Goal: Task Accomplishment & Management: Use online tool/utility

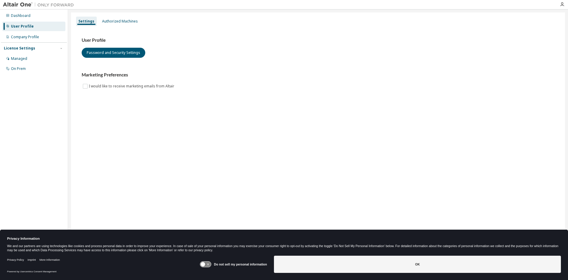
click at [111, 16] on div "Settings Authorized Machines User Profile Password and Security Settings Market…" at bounding box center [318, 135] width 494 height 247
click at [111, 17] on div "Authorized Machines" at bounding box center [120, 21] width 41 height 9
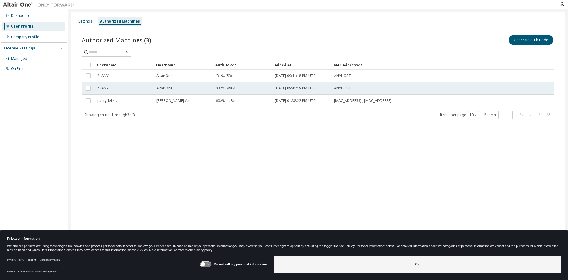
click at [187, 89] on div "AltairOne" at bounding box center [184, 88] width 54 height 5
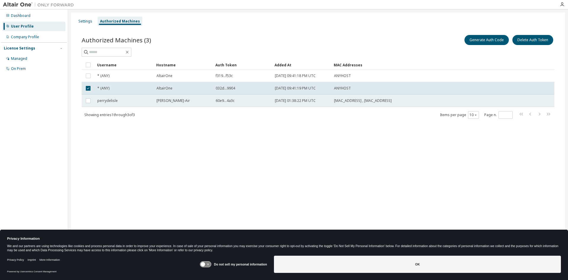
click at [106, 98] on span "perrydelisle" at bounding box center [107, 100] width 20 height 5
click at [23, 38] on div "Company Profile" at bounding box center [25, 37] width 28 height 5
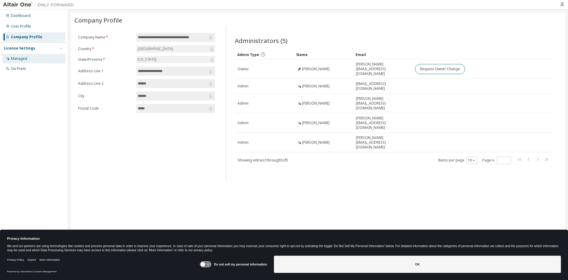
click at [36, 57] on div "Managed" at bounding box center [33, 58] width 63 height 9
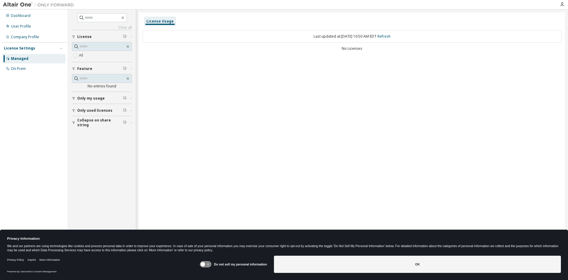
click at [96, 100] on span "Only my usage" at bounding box center [91, 98] width 28 height 5
click at [80, 124] on button "Only used licenses" at bounding box center [102, 127] width 60 height 13
click at [84, 160] on button "Collapse on share string" at bounding box center [102, 156] width 60 height 13
click at [20, 66] on div "On Prem" at bounding box center [33, 68] width 63 height 9
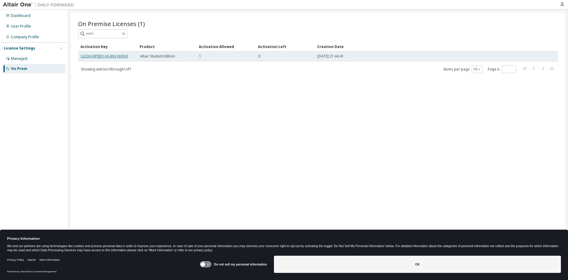
click at [111, 54] on link "L6236-WP8ED-HS4NV-RHNSF" at bounding box center [105, 56] width 48 height 5
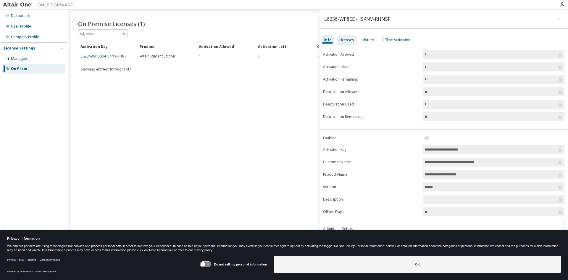
click at [345, 43] on div "Licenses" at bounding box center [347, 39] width 20 height 9
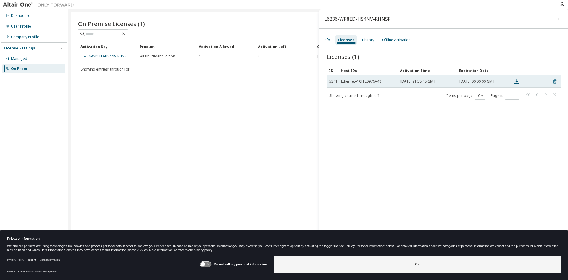
click at [553, 82] on icon at bounding box center [554, 81] width 5 height 7
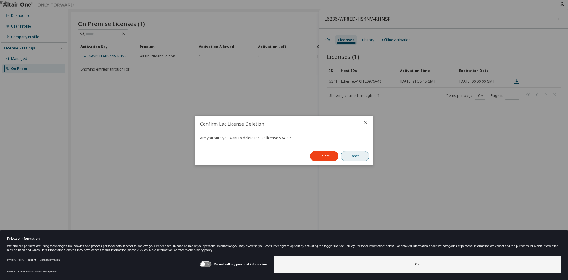
click at [362, 155] on button "Cancel" at bounding box center [355, 156] width 28 height 10
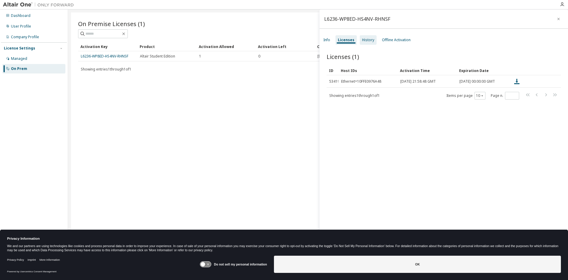
click at [372, 41] on div "History" at bounding box center [368, 40] width 12 height 5
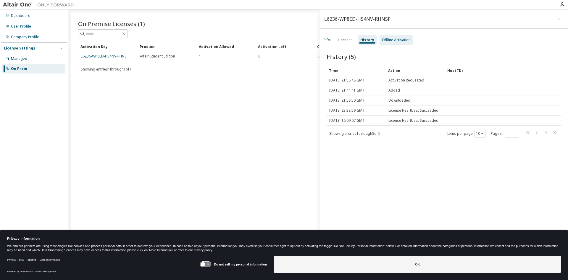
click at [391, 38] on div "Offline Activation" at bounding box center [396, 40] width 29 height 5
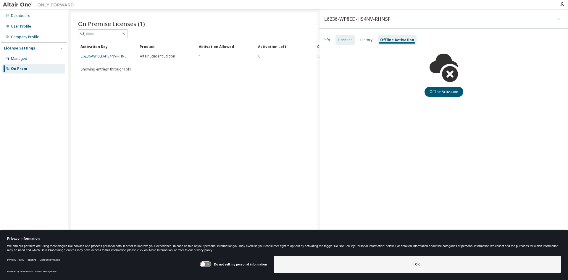
click at [338, 38] on div "Licenses" at bounding box center [345, 40] width 15 height 5
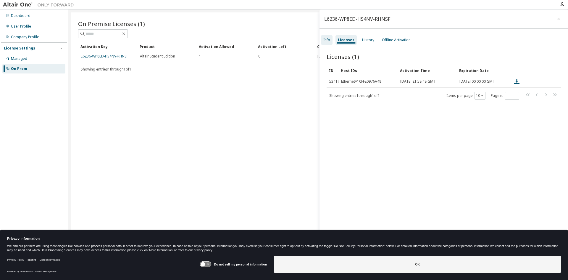
click at [330, 40] on div "Info" at bounding box center [327, 39] width 12 height 9
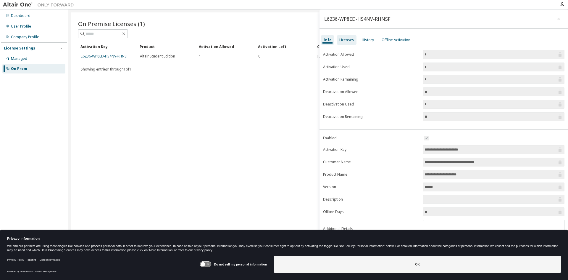
click at [349, 44] on div "Licenses" at bounding box center [347, 39] width 20 height 9
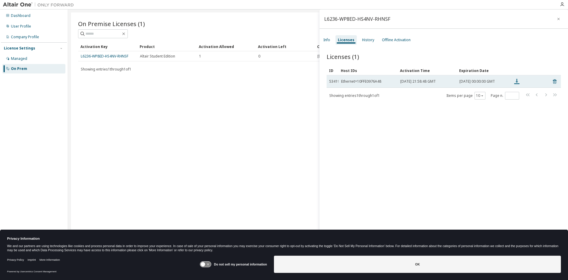
click at [518, 83] on icon at bounding box center [517, 81] width 7 height 7
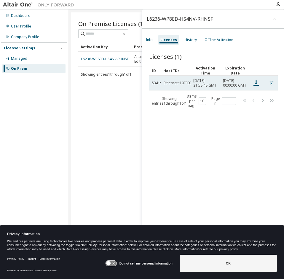
click at [268, 87] on icon at bounding box center [270, 83] width 5 height 7
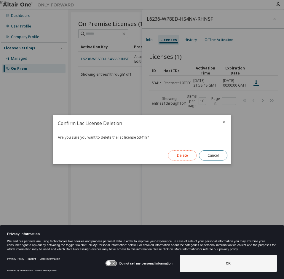
click at [189, 158] on button "Delete" at bounding box center [182, 156] width 28 height 10
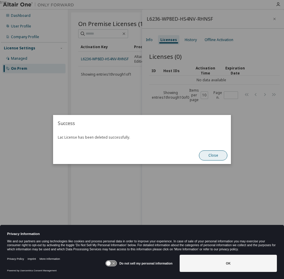
click at [208, 155] on button "Close" at bounding box center [213, 156] width 28 height 10
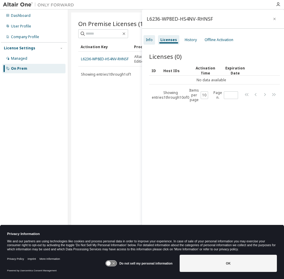
click at [153, 40] on div "Info" at bounding box center [149, 39] width 12 height 9
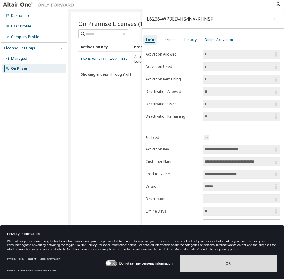
click at [237, 261] on button "OK" at bounding box center [227, 263] width 97 height 17
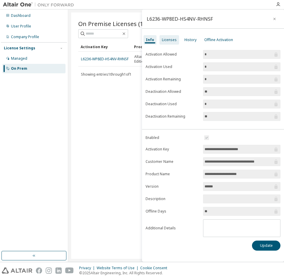
click at [169, 36] on div "Licenses" at bounding box center [169, 39] width 20 height 9
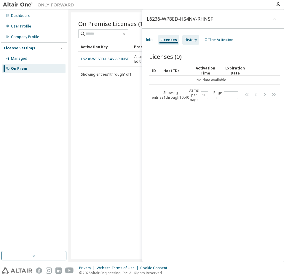
click at [186, 41] on div "History" at bounding box center [190, 40] width 12 height 5
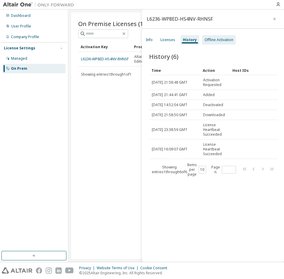
click at [214, 38] on div "Offline Activation" at bounding box center [218, 40] width 29 height 5
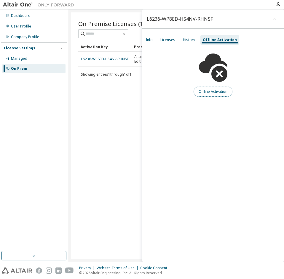
click at [208, 90] on button "Offline Activation" at bounding box center [212, 92] width 39 height 10
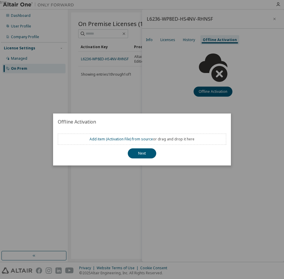
drag, startPoint x: 148, startPoint y: 154, endPoint x: 156, endPoint y: -38, distance: 192.6
click at [156, 0] on html "Dashboard User Profile Company Profile License Settings Managed On Prem L6236-W…" at bounding box center [142, 139] width 284 height 279
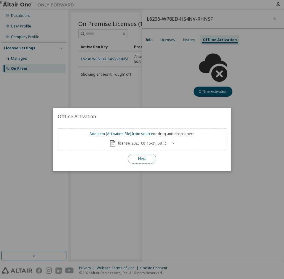
click at [138, 159] on button "Next" at bounding box center [142, 159] width 28 height 10
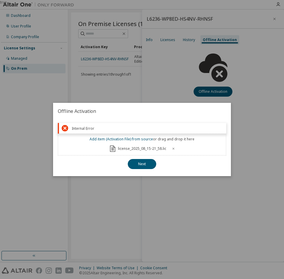
click at [19, 170] on div "true" at bounding box center [142, 139] width 284 height 279
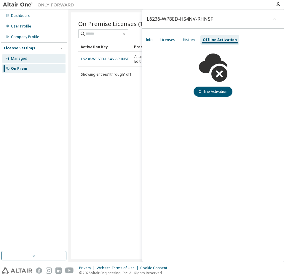
click at [19, 58] on div "Managed" at bounding box center [19, 58] width 16 height 5
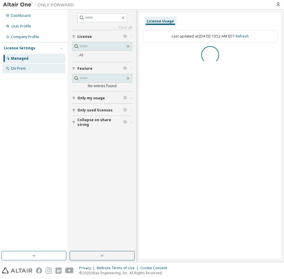
click at [25, 71] on div "On Prem" at bounding box center [33, 68] width 63 height 9
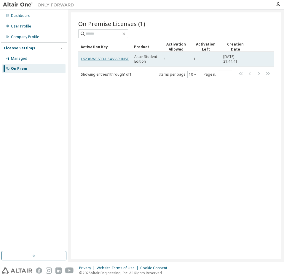
click at [108, 59] on link "L6236-WP8ED-HS4NV-RHNSF" at bounding box center [105, 59] width 48 height 5
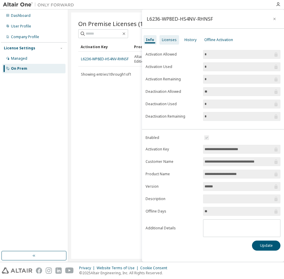
click at [171, 41] on div "Licenses" at bounding box center [169, 40] width 15 height 5
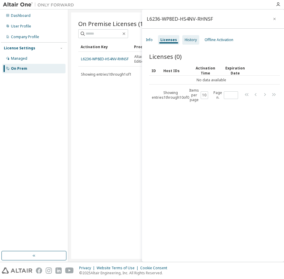
click at [184, 40] on div "History" at bounding box center [190, 40] width 12 height 5
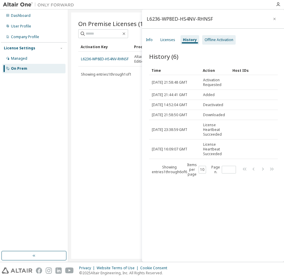
click at [215, 42] on div "Offline Activation" at bounding box center [218, 39] width 33 height 9
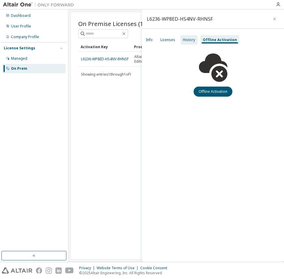
click at [187, 41] on div "History" at bounding box center [189, 40] width 12 height 5
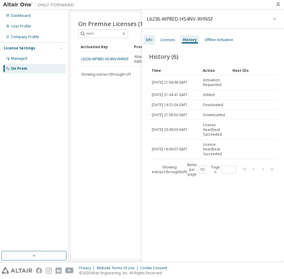
click at [150, 42] on div "Info" at bounding box center [149, 40] width 7 height 5
